Goal: Task Accomplishment & Management: Manage account settings

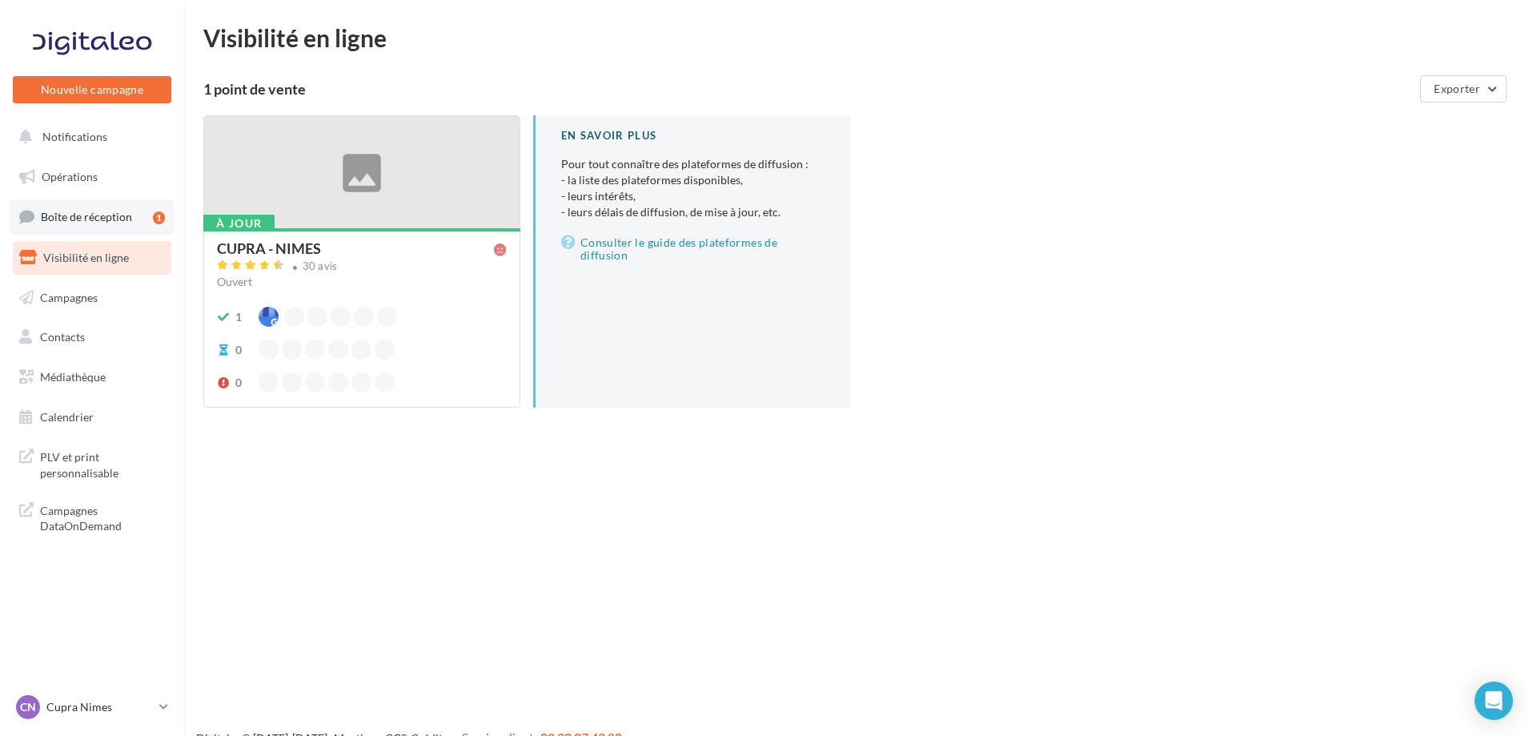
click at [87, 224] on link "Boîte de réception 1" at bounding box center [92, 216] width 165 height 34
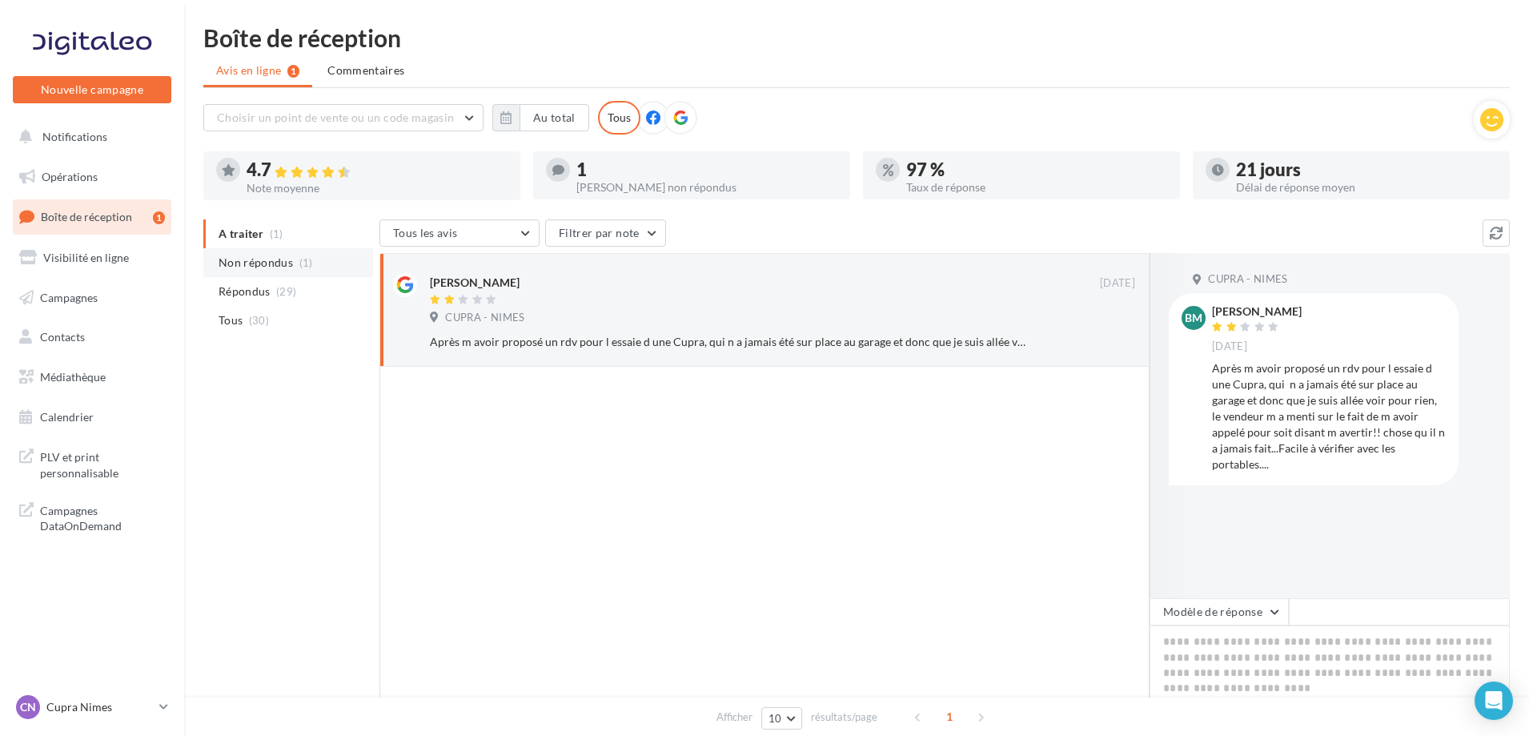
click at [268, 260] on span "Non répondus" at bounding box center [255, 263] width 74 height 16
click at [267, 247] on li "A traiter (1)" at bounding box center [288, 233] width 170 height 29
click at [235, 263] on span "Non répondus" at bounding box center [255, 263] width 74 height 16
